Goal: Task Accomplishment & Management: Manage account settings

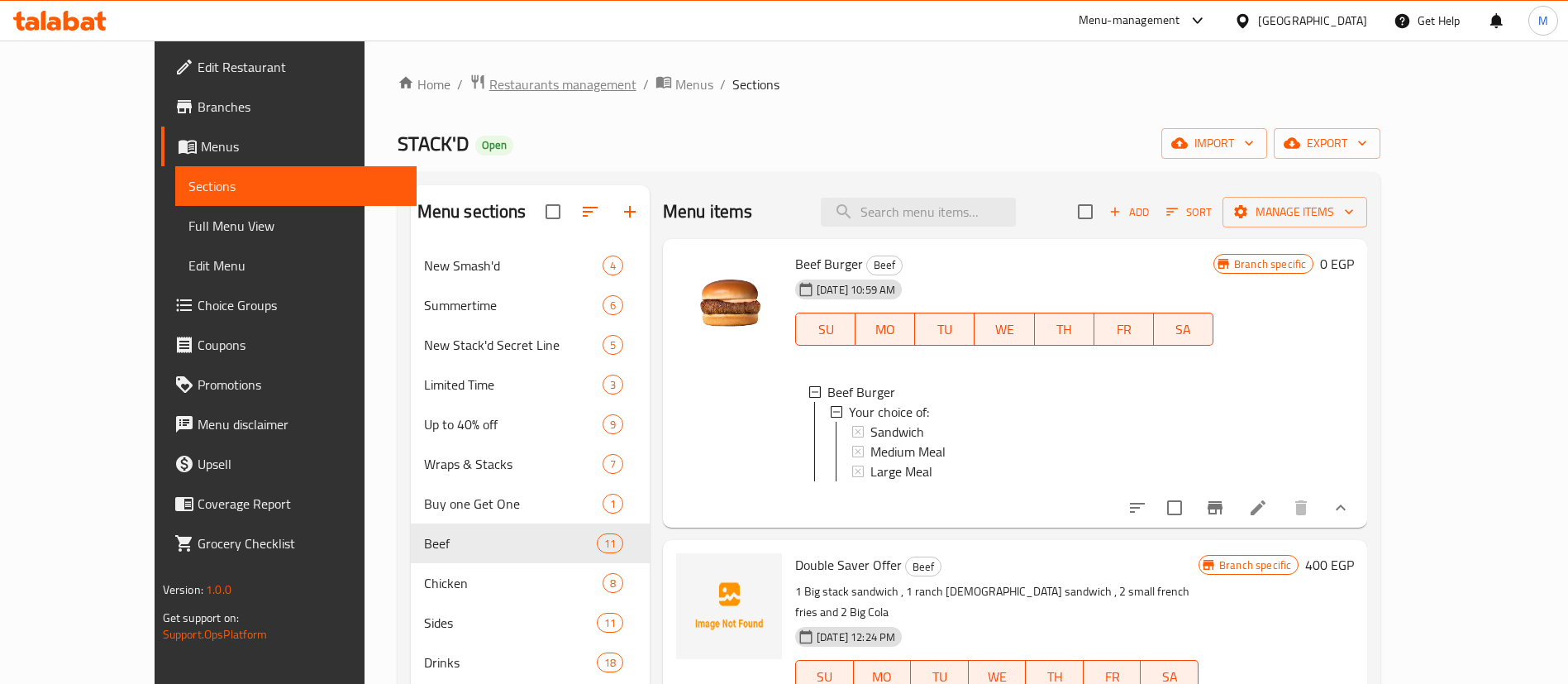
click at [489, 88] on span "Restaurants management" at bounding box center [563, 85] width 147 height 20
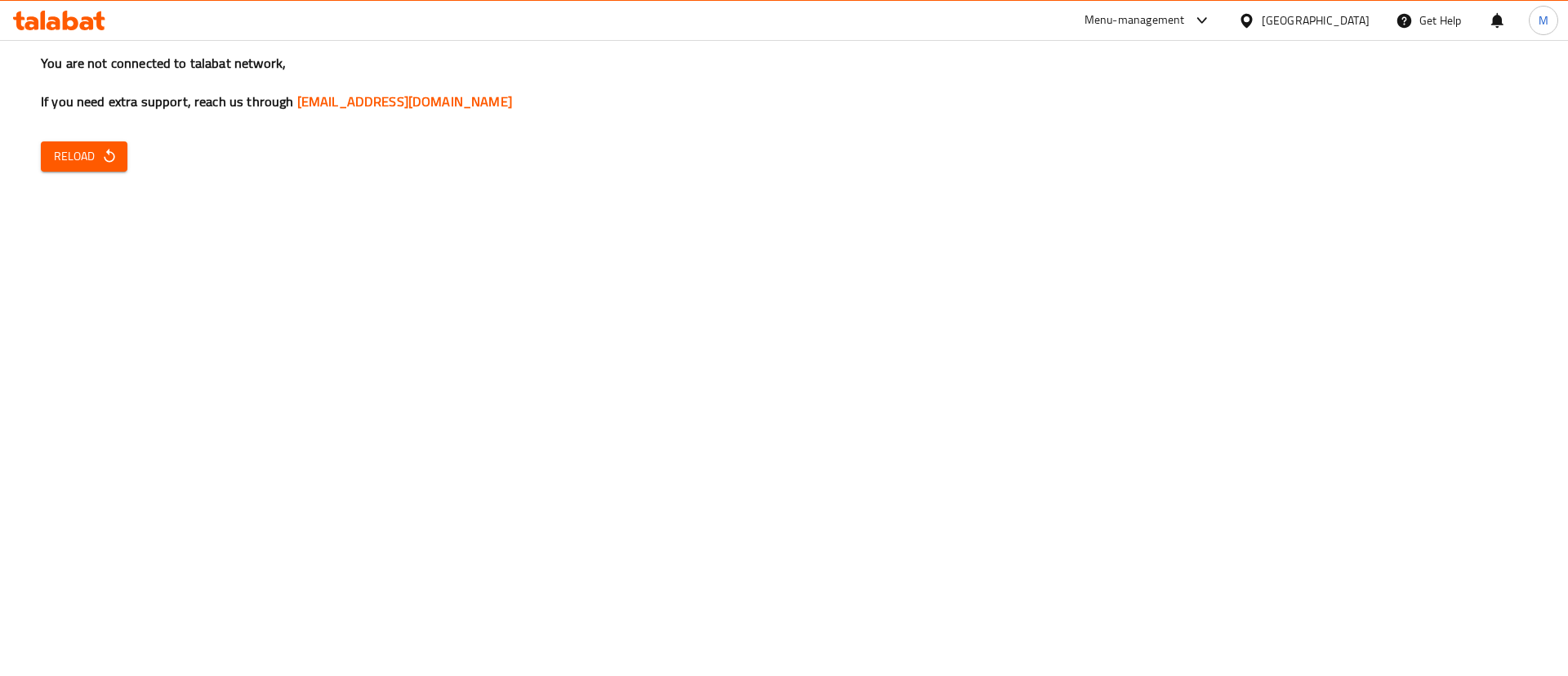
click at [71, 161] on span "Reload" at bounding box center [84, 157] width 60 height 20
click at [98, 148] on span "Reload" at bounding box center [84, 157] width 60 height 20
click at [74, 26] on icon at bounding box center [70, 21] width 15 height 20
